Goal: Task Accomplishment & Management: Use online tool/utility

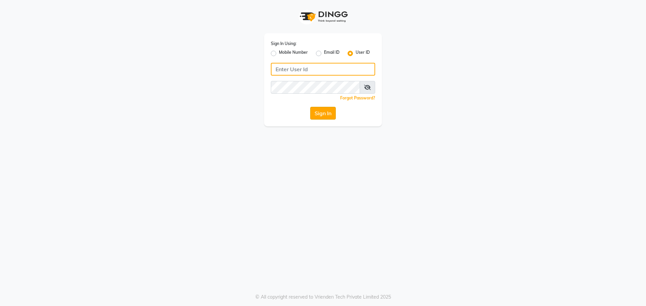
type input "e2565-18"
click at [328, 114] on button "Sign In" at bounding box center [323, 113] width 26 height 13
